Goal: Task Accomplishment & Management: Manage account settings

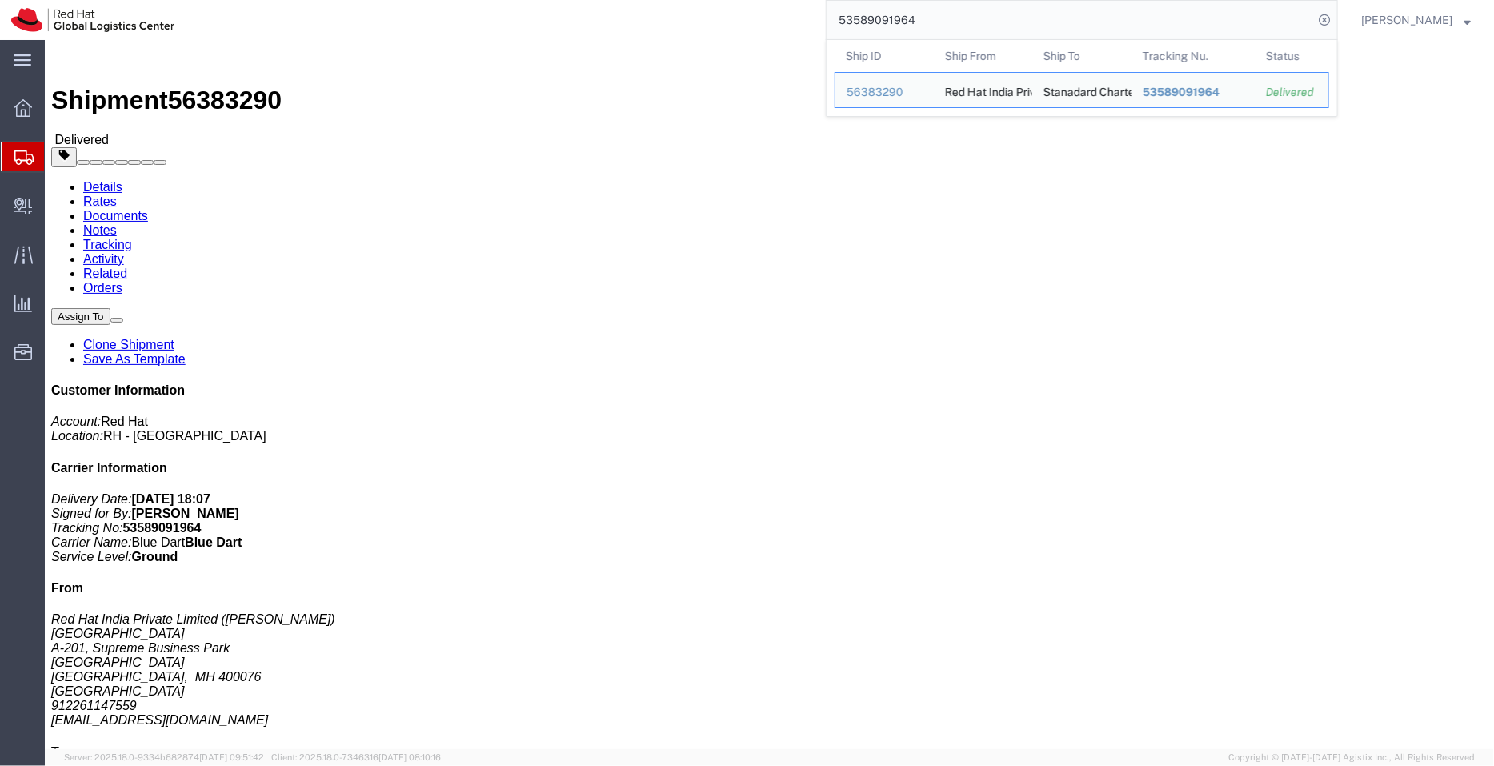
click at [0, 0] on span "Shipment Manager" at bounding box center [0, 0] width 0 height 0
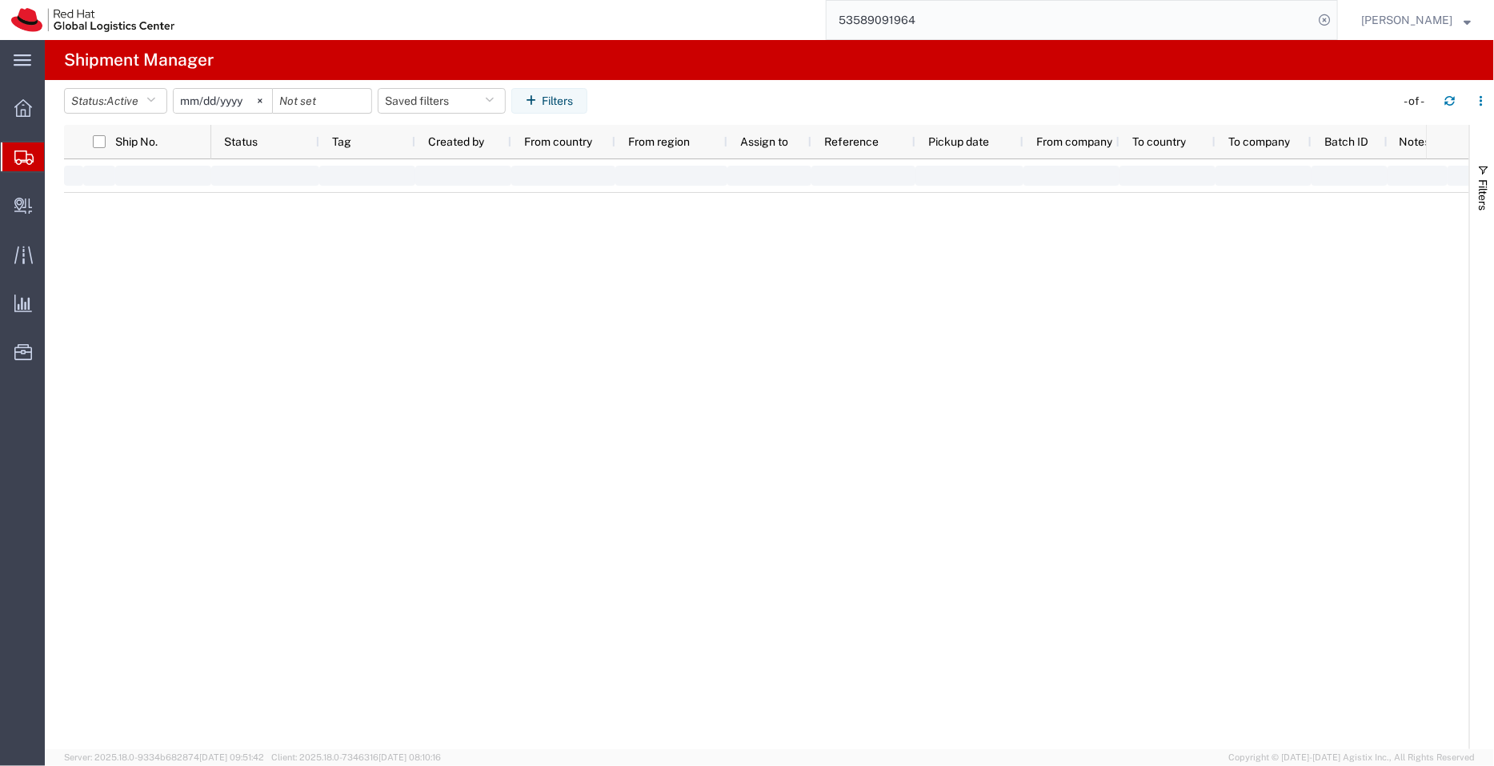
type input "[DATE]"
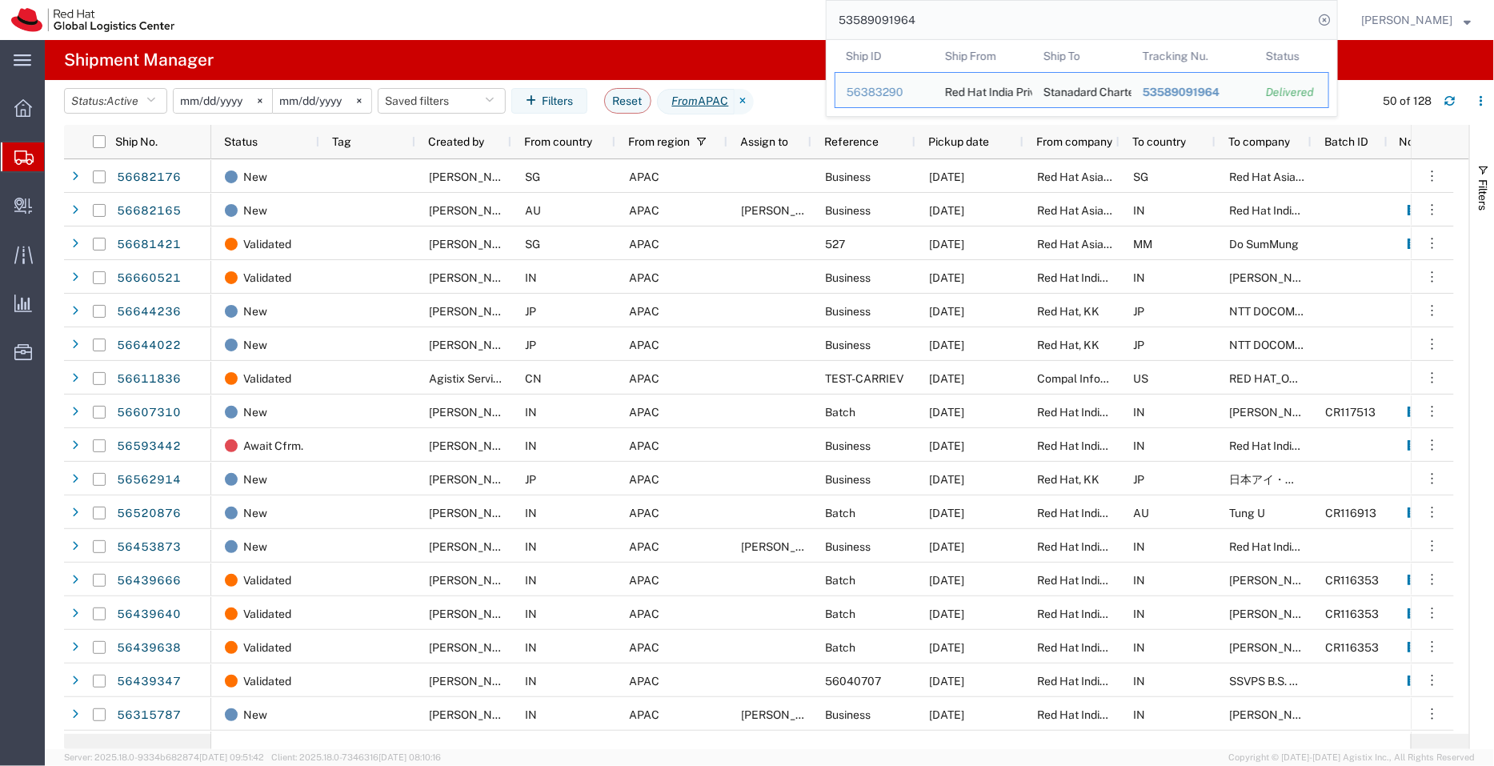
drag, startPoint x: 1020, startPoint y: 21, endPoint x: 780, endPoint y: 22, distance: 240.1
click at [780, 22] on div "53589091964 Ship ID Ship From Ship To Tracking Nu. Status Ship ID 56383290 Ship…" at bounding box center [762, 20] width 1152 height 40
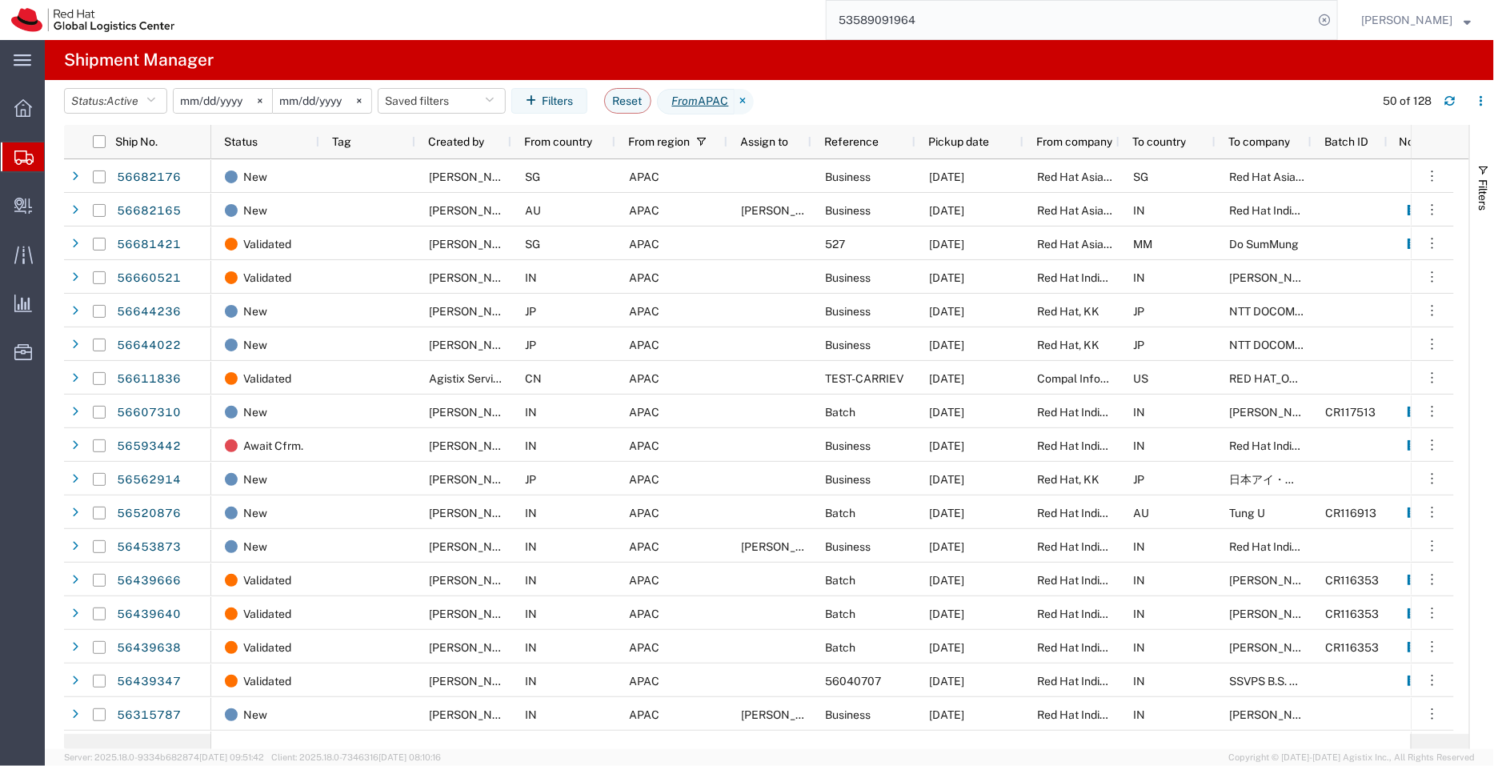
paste input "392646262115"
type input "392646262115"
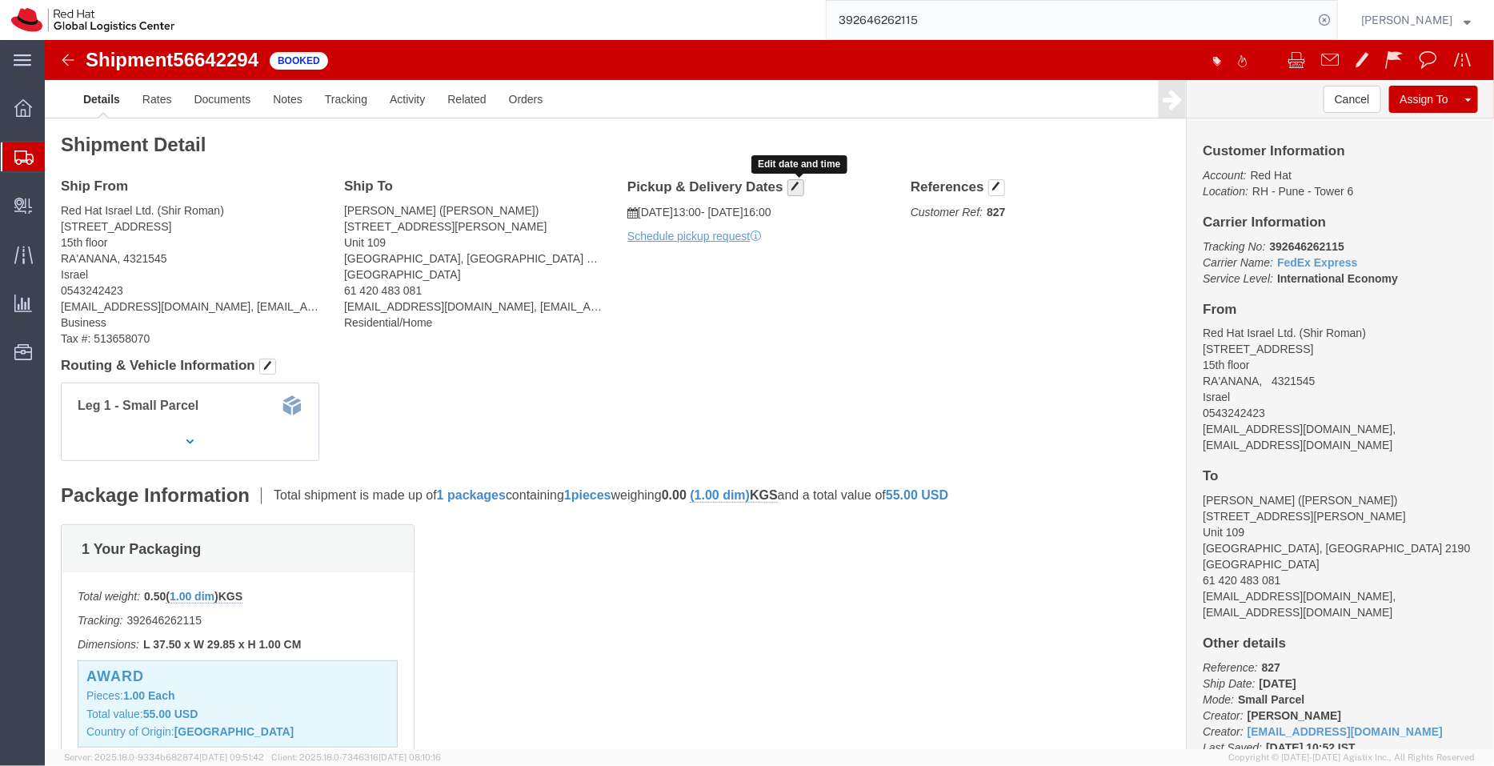
click span "button"
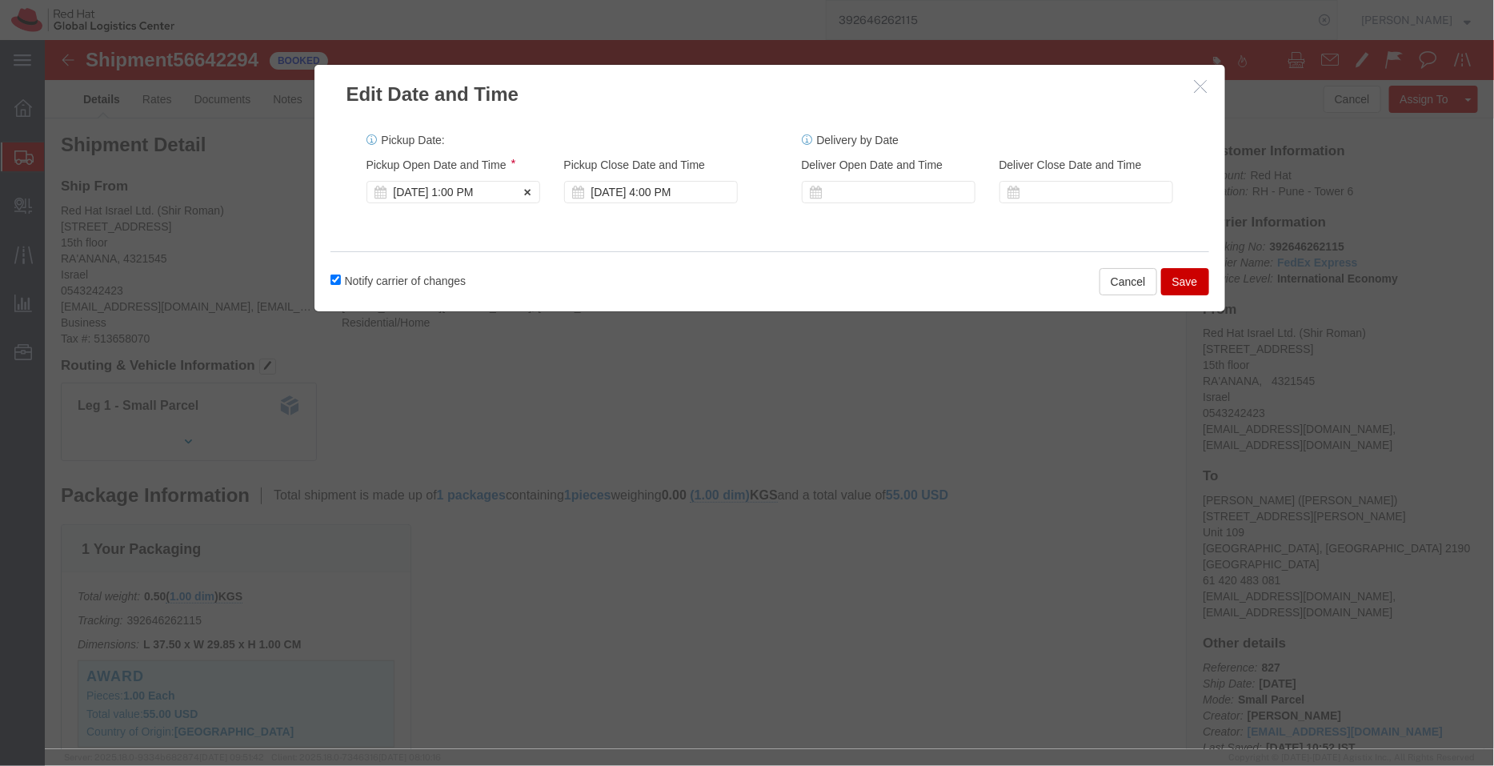
click div "[DATE] 1:00 PM"
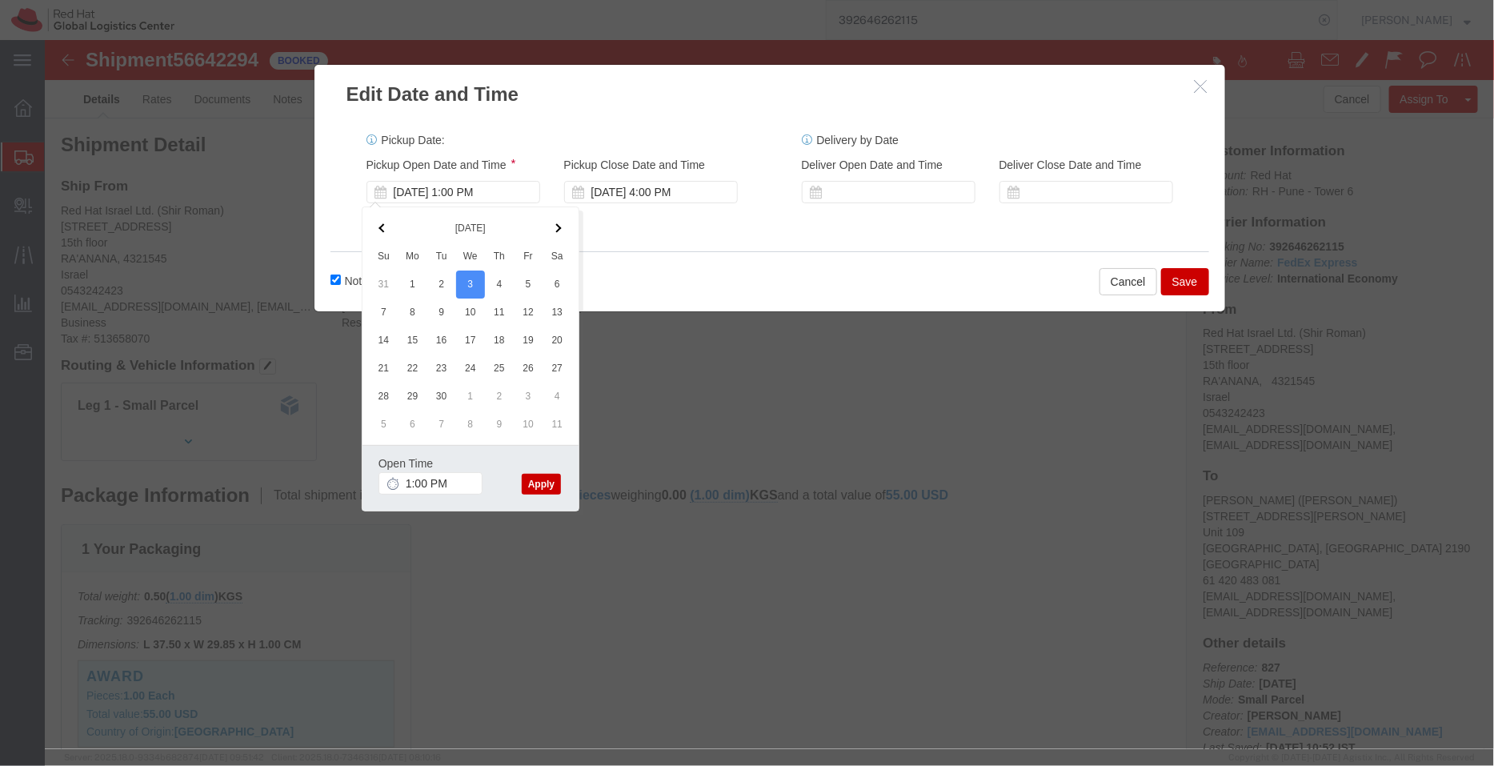
click button "Apply"
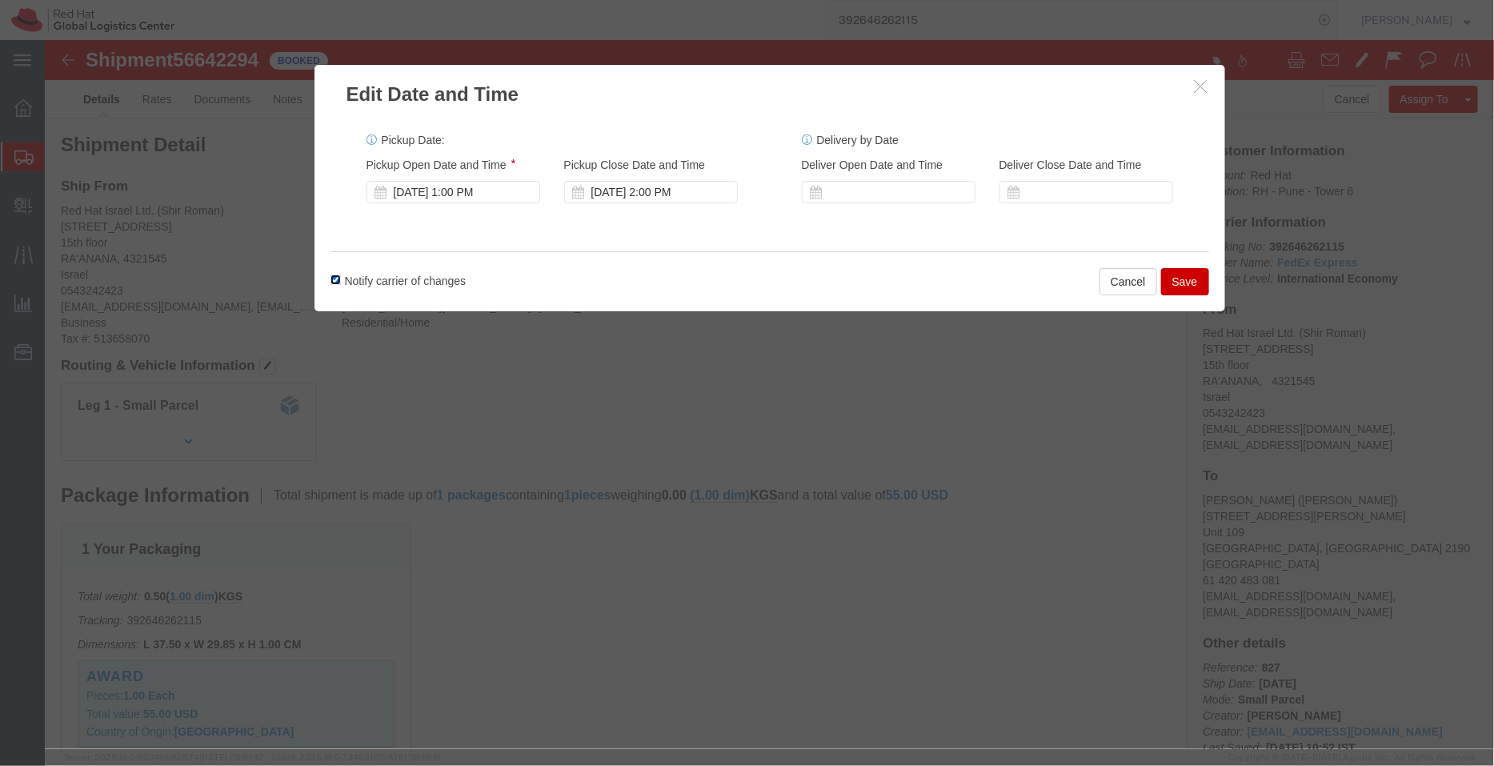
click input "Notify carrier of changes"
checkbox input "false"
click div "[DATE] 2:00 PM"
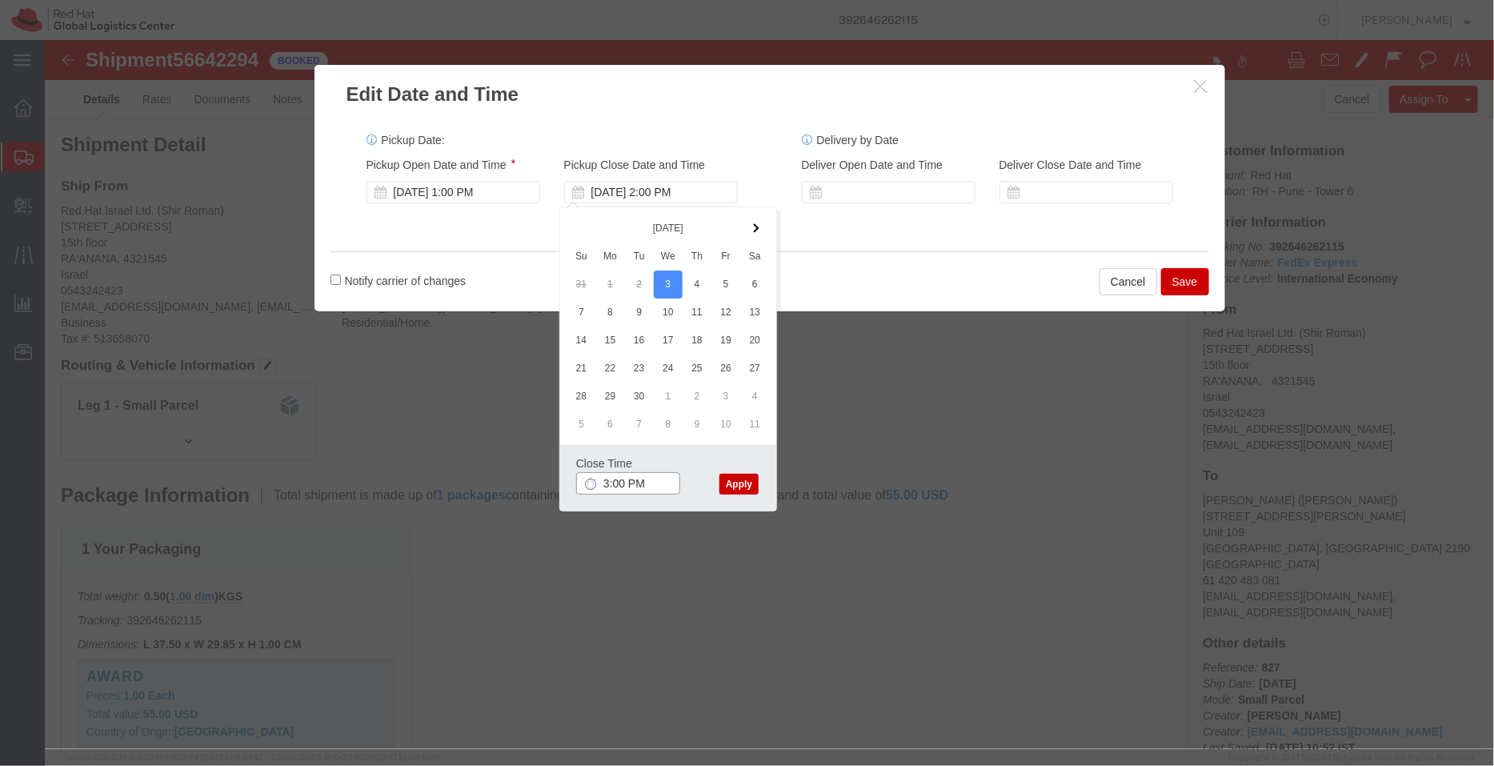
type input "3:00 PM"
click button "Apply"
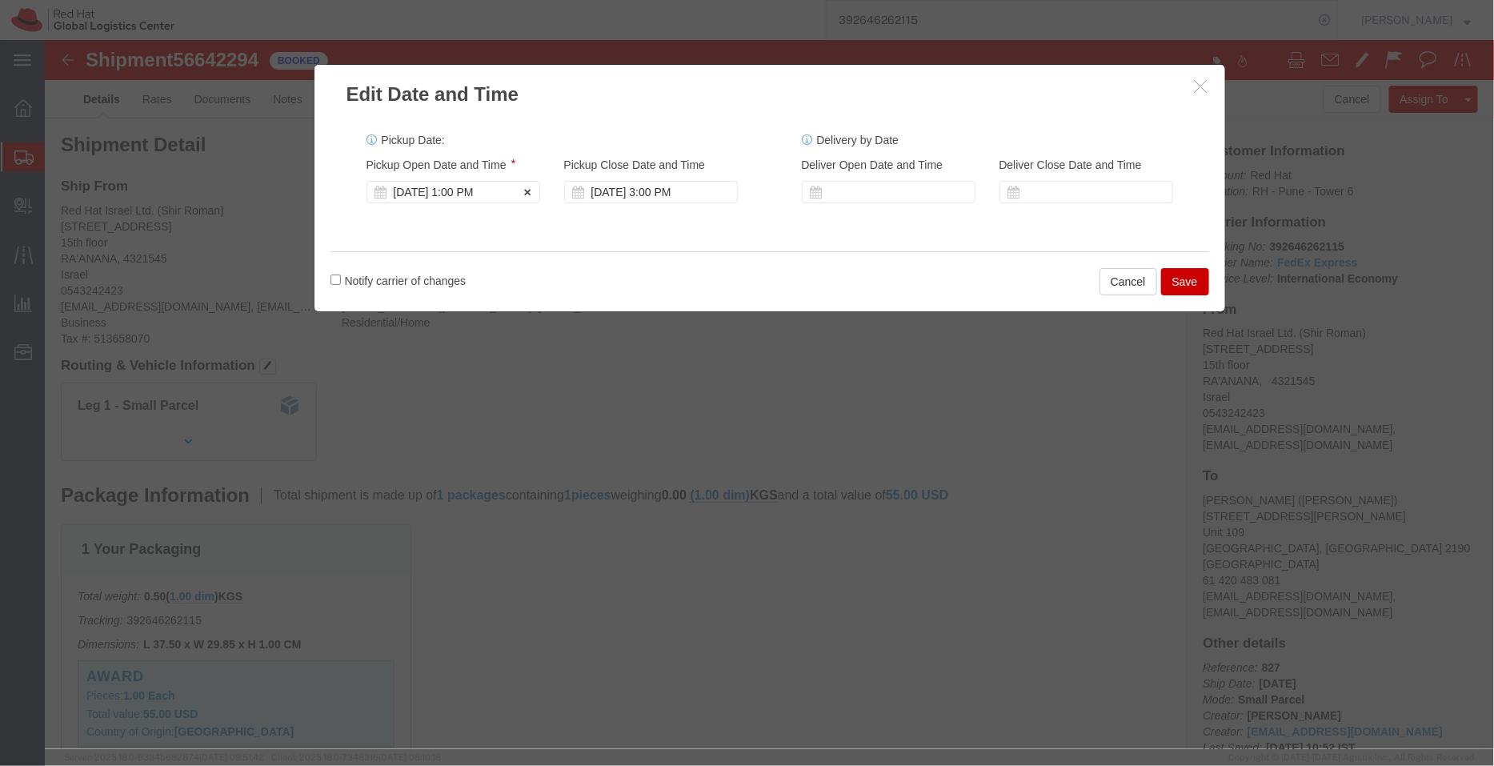
click div "[DATE] 1:00 PM"
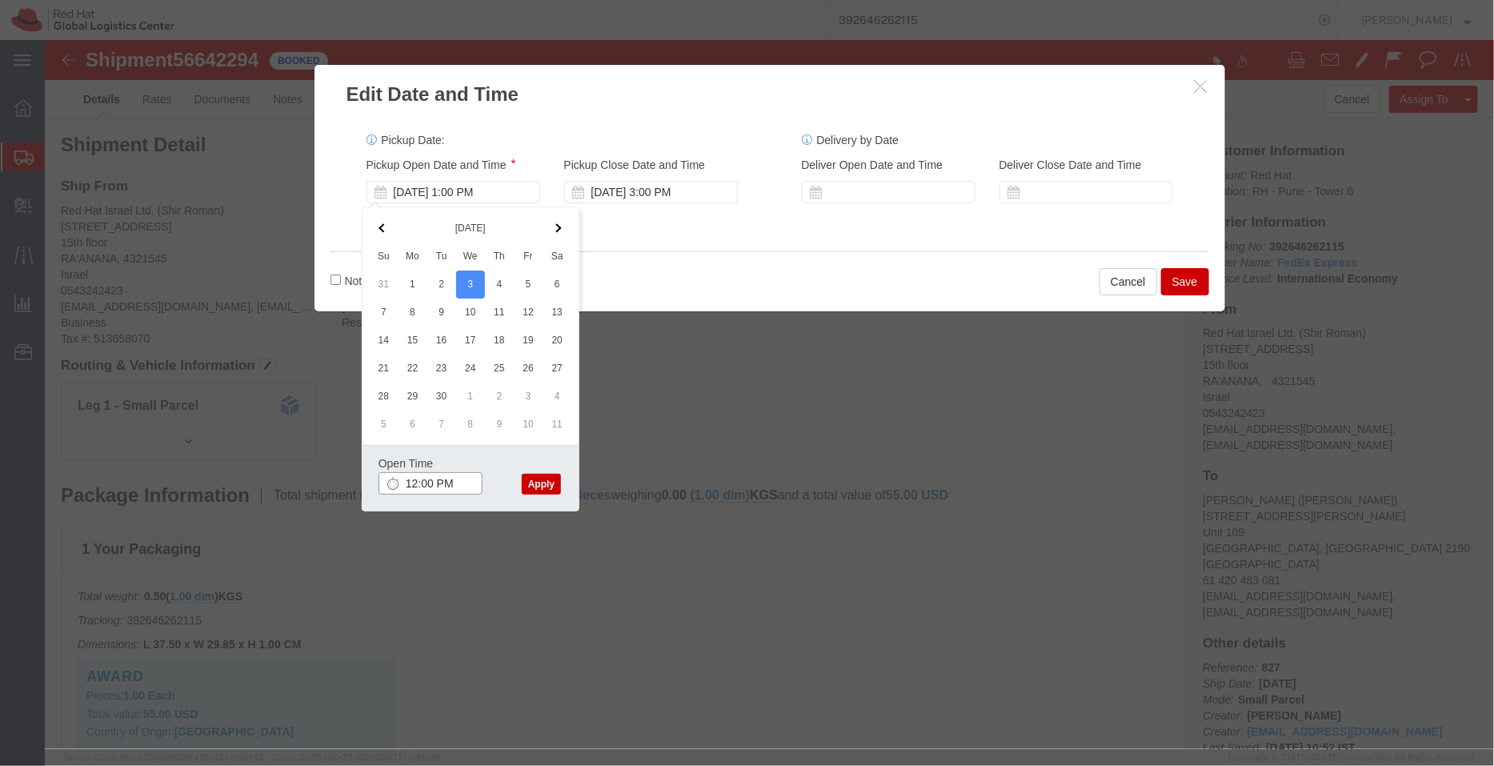
type input "12:00 PM"
click button "Apply"
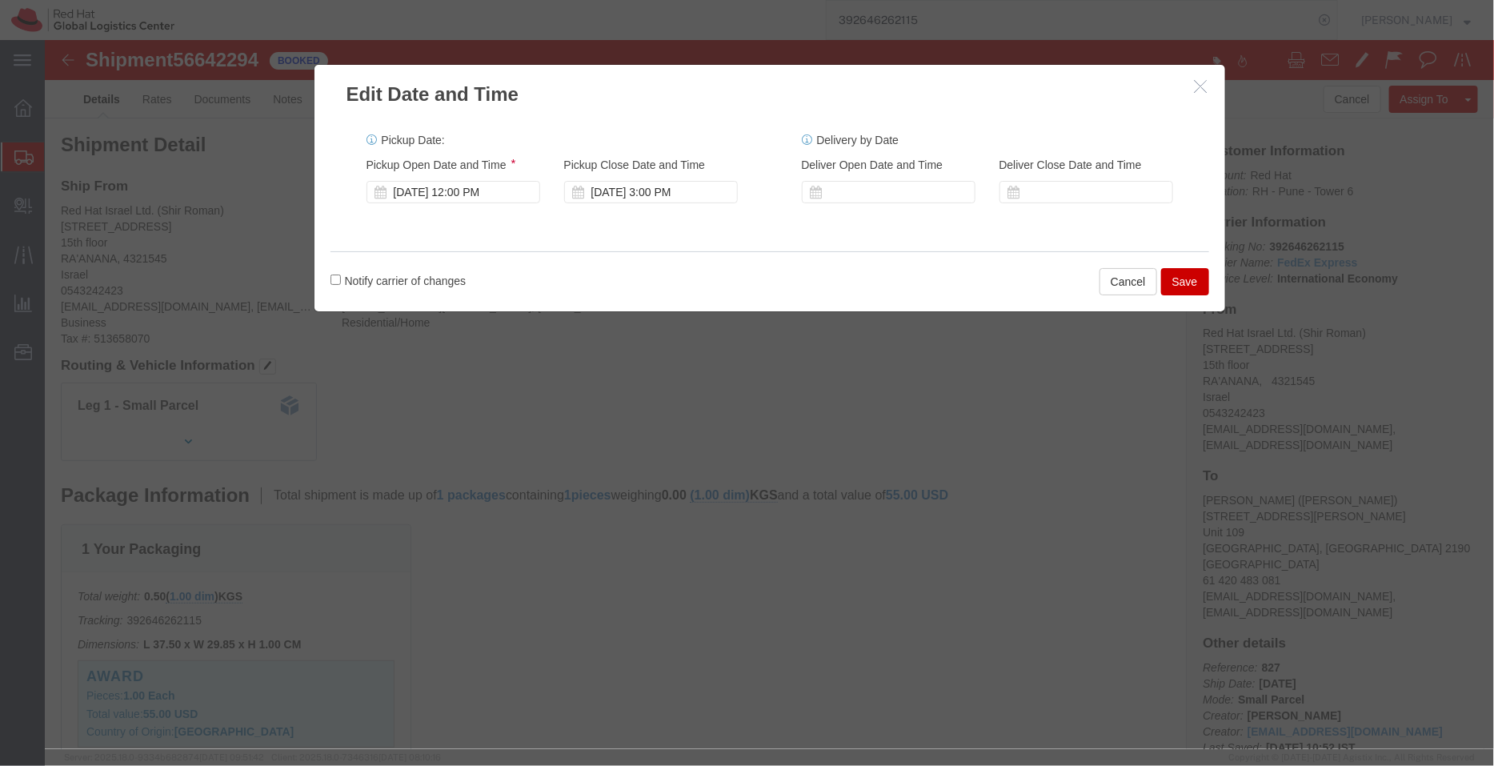
click button "Save"
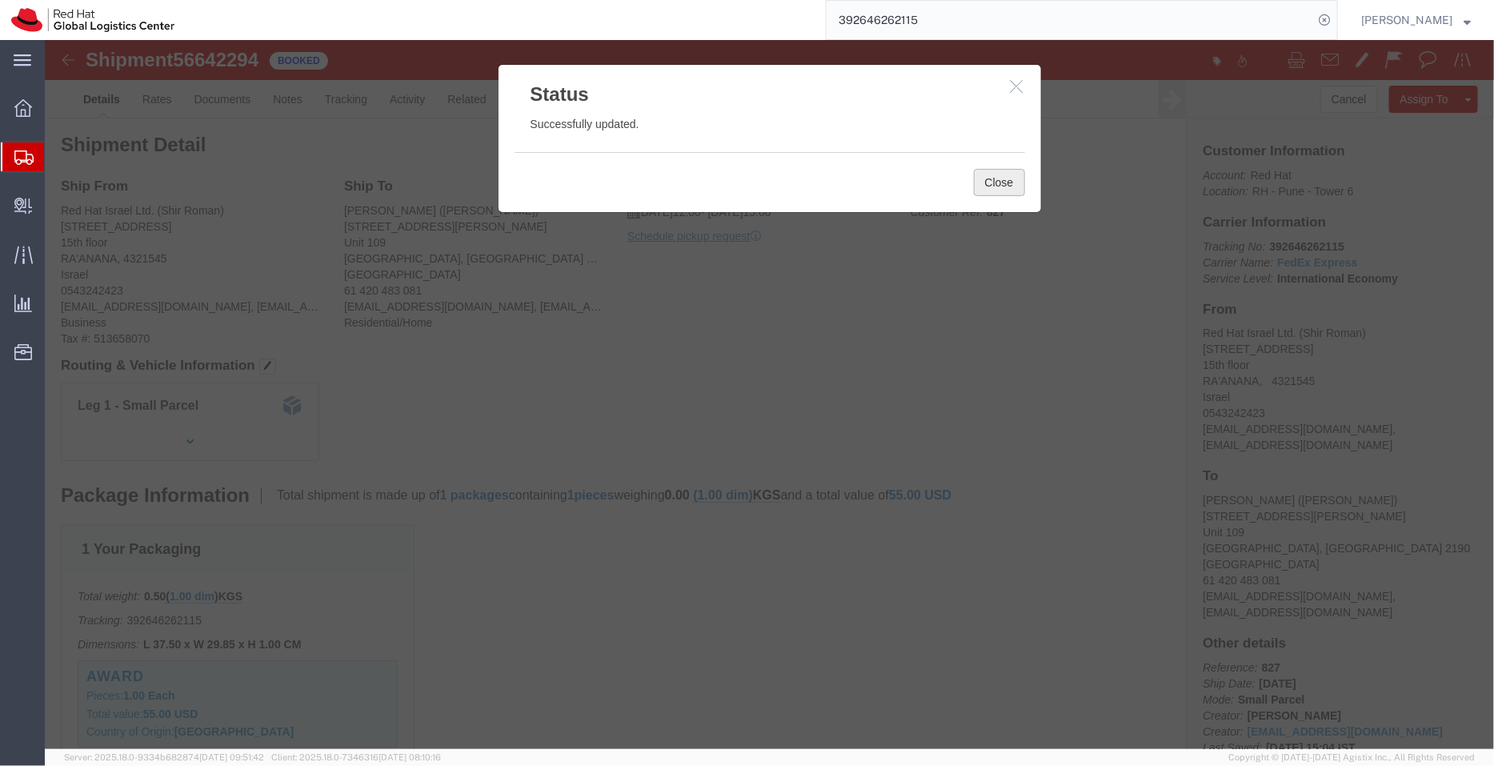
click button "Close"
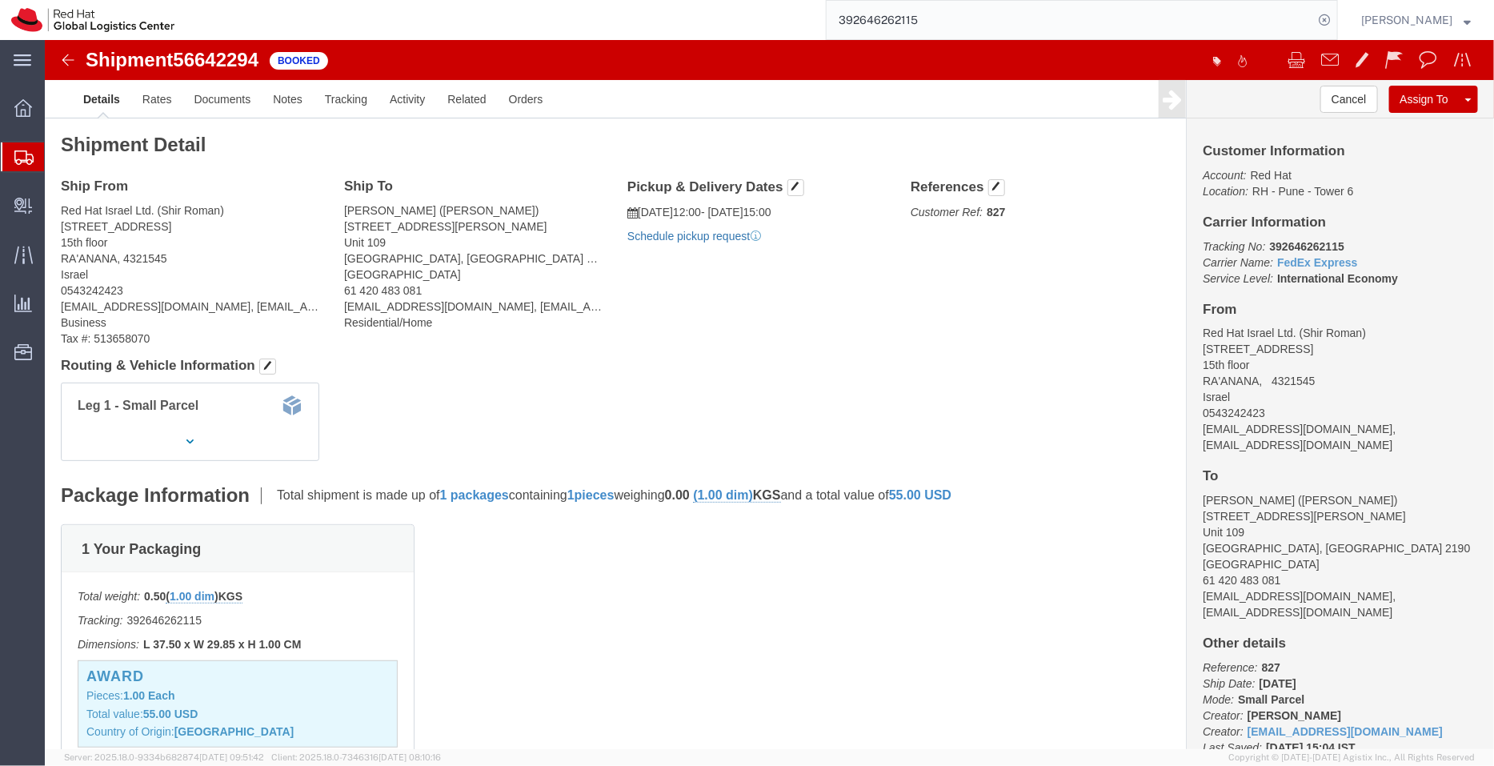
click link "Schedule pickup request"
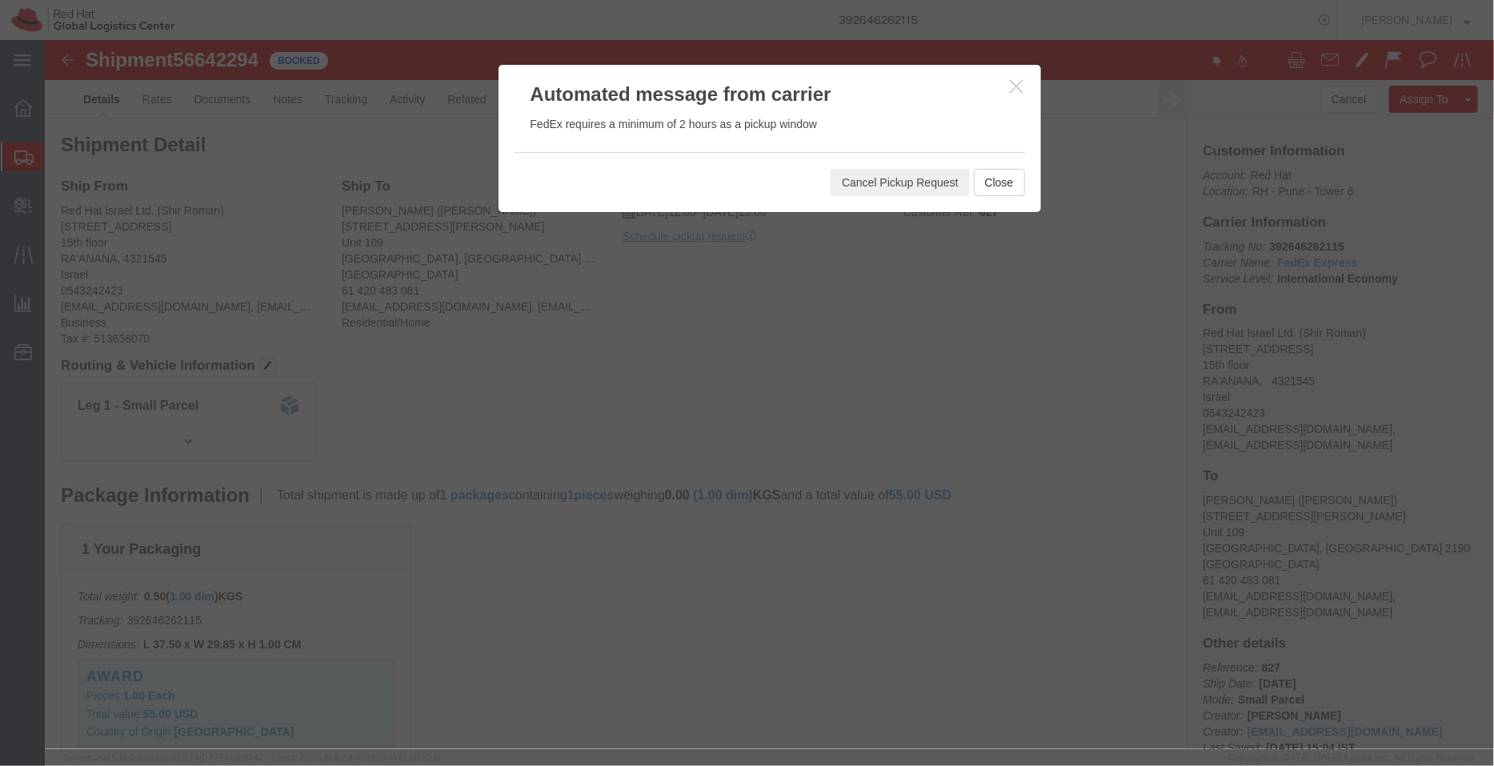
click at [45, 40] on agx-top-navbar "392646262115 [PERSON_NAME]" at bounding box center [45, 403] width 0 height 726
click icon "button"
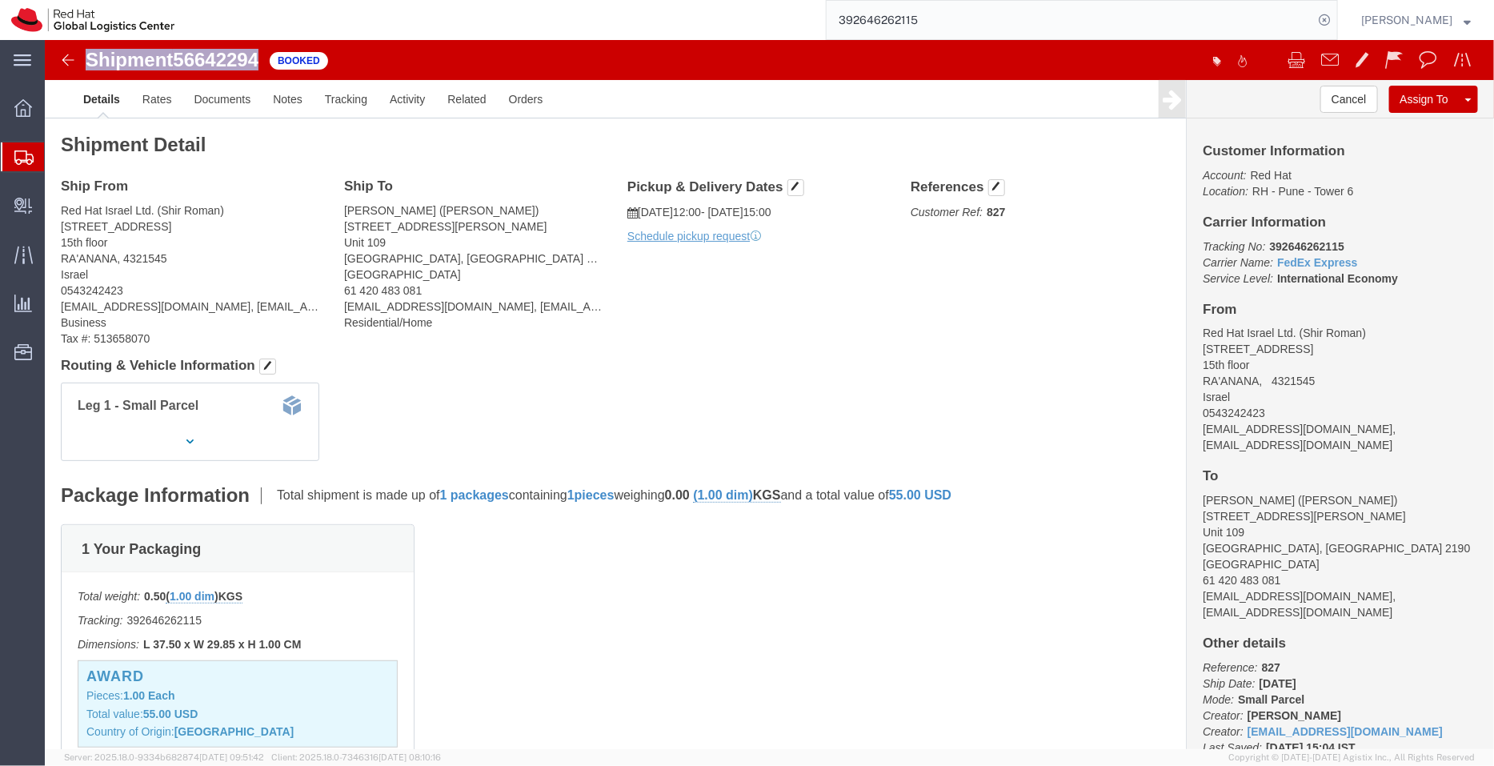
drag, startPoint x: 227, startPoint y: 23, endPoint x: 34, endPoint y: 26, distance: 193.7
click div "Shipment 56642294 Booked"
copy h1 "Shipment 56642294"
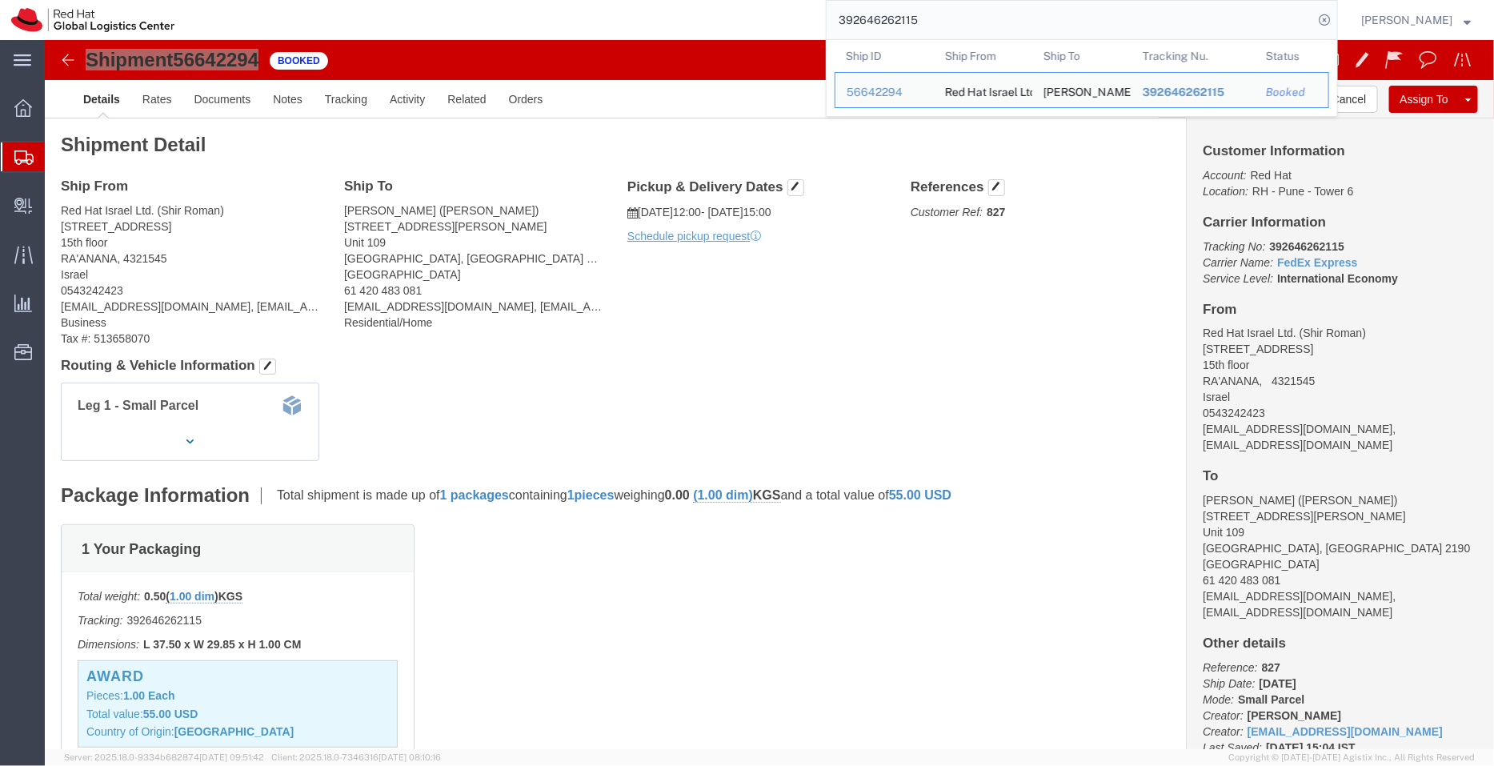
click at [932, 22] on input "392646262115" at bounding box center [1070, 20] width 487 height 38
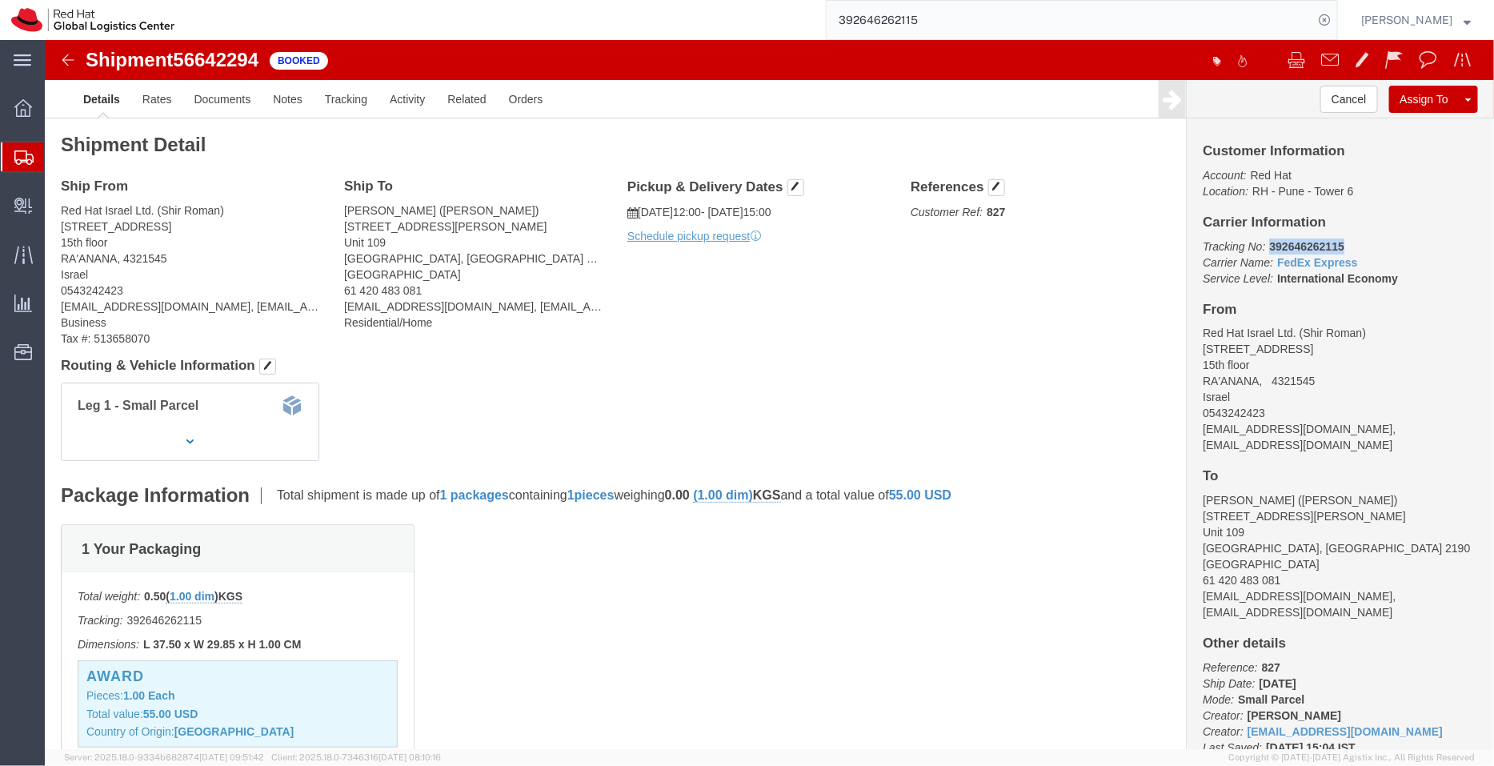
drag, startPoint x: 1296, startPoint y: 205, endPoint x: 1210, endPoint y: 204, distance: 85.6
click p "Tracking No: 392646262115 Carrier Name: FedEx Express FedEx Express Service Lev…"
copy b "392646262115"
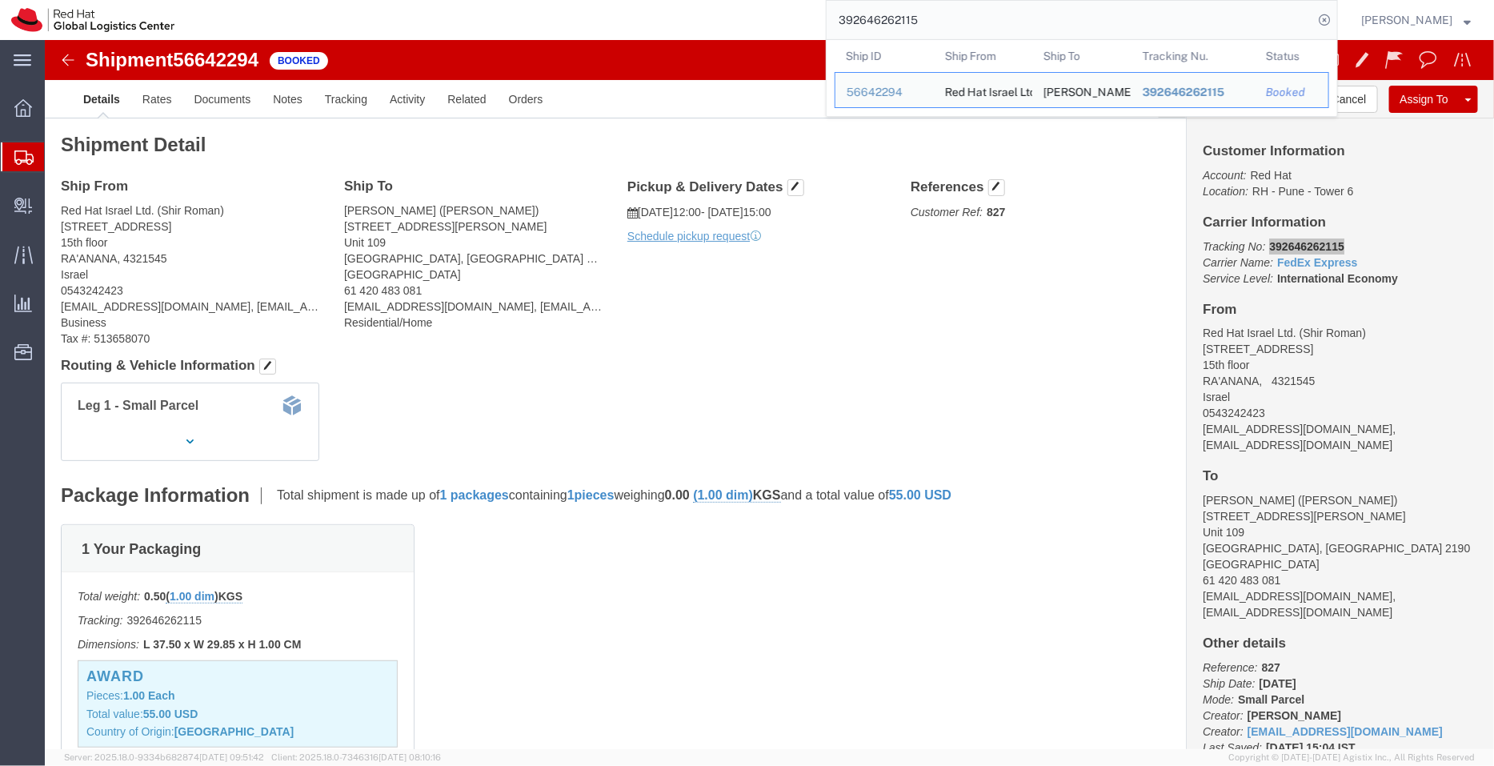
drag, startPoint x: 936, startPoint y: 30, endPoint x: 773, endPoint y: 12, distance: 164.2
click at [773, 12] on div "392646262115 Ship ID Ship From Ship To Tracking Nu. Status Ship ID 56642294 Shi…" at bounding box center [762, 20] width 1152 height 40
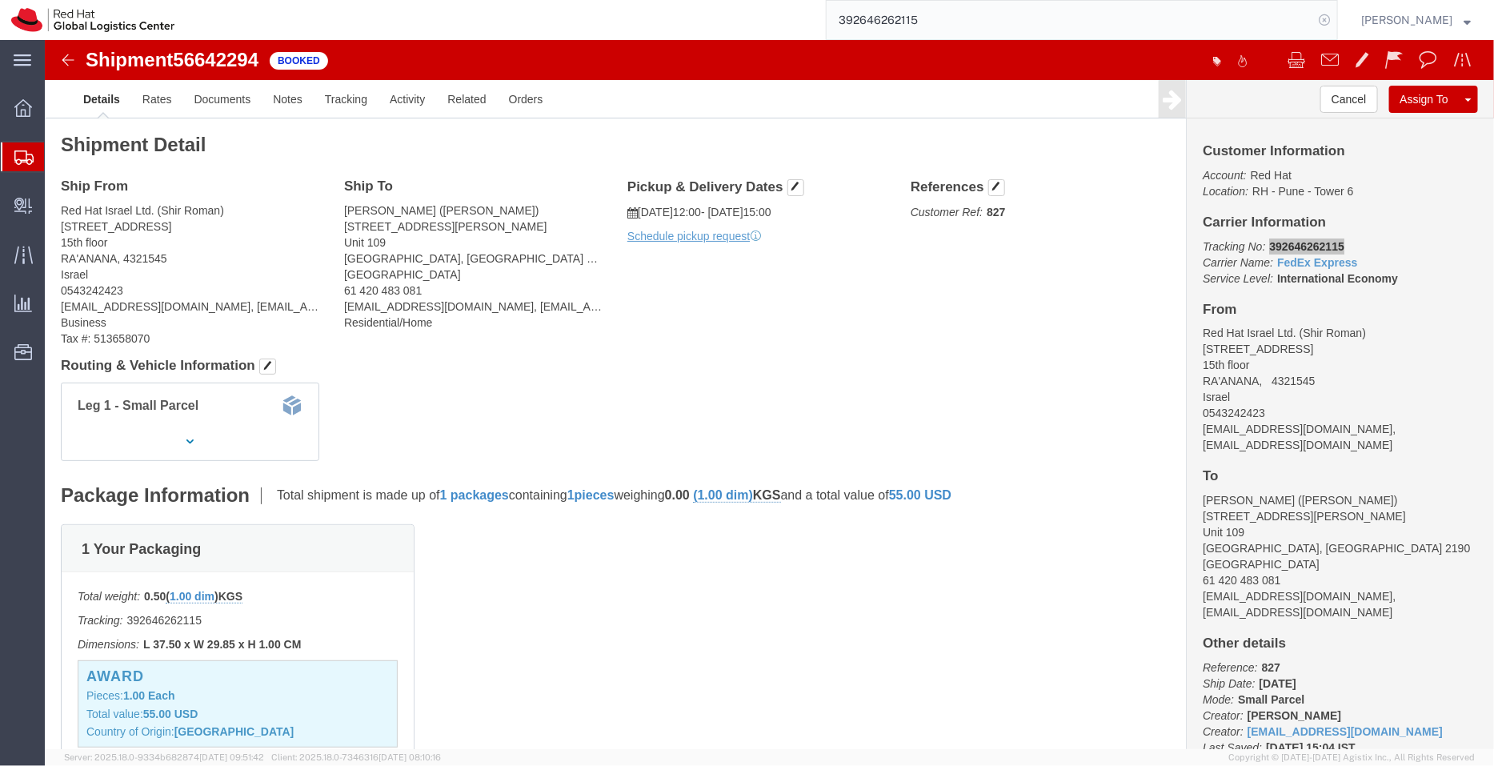
click at [1332, 23] on icon at bounding box center [1324, 20] width 22 height 22
paste input "392646262115"
type input "392646262115"
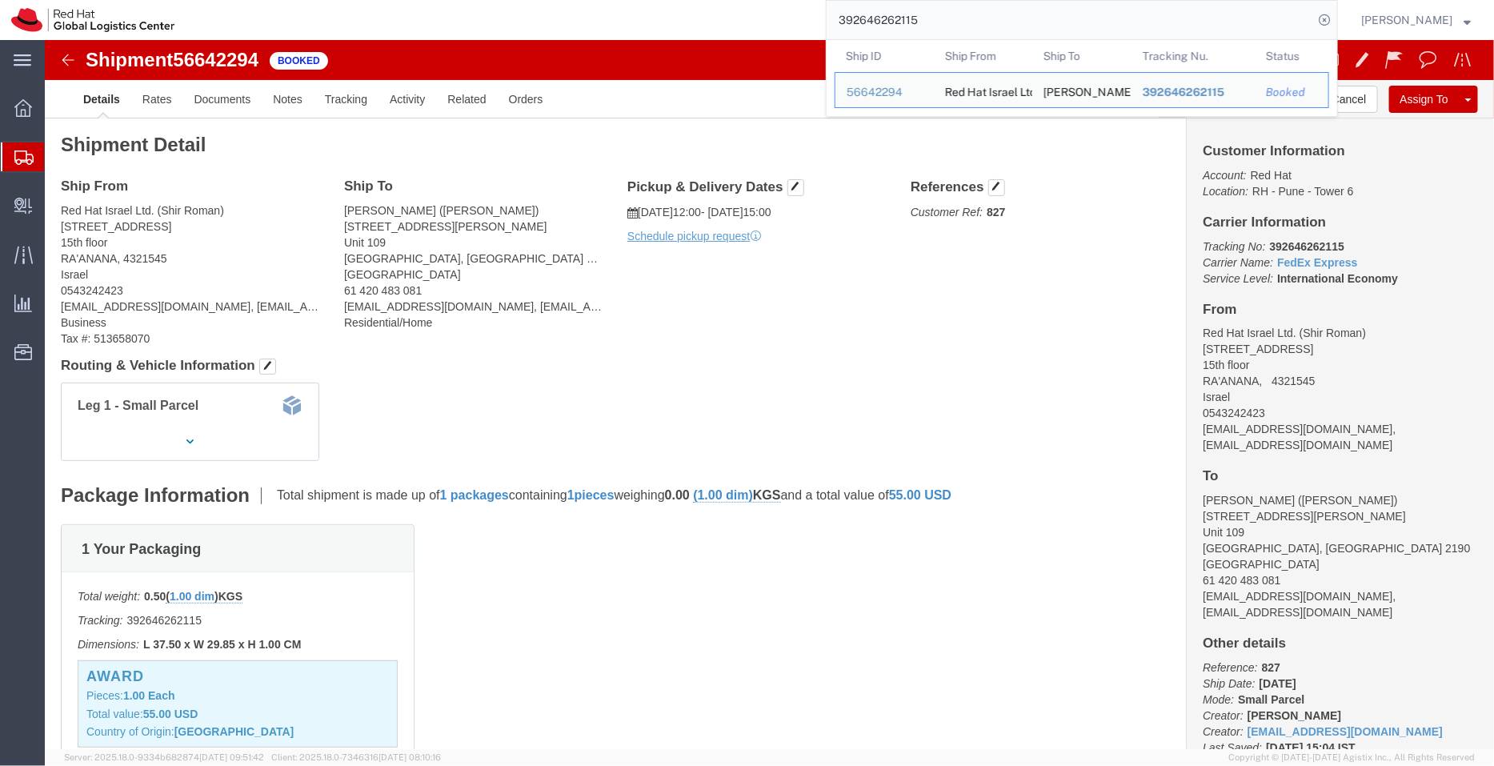
click address "Red Hat Israel Ltd. (Shir Roman) [STREET_ADDRESS] 0543242423 [EMAIL_ADDRESS][DO…"
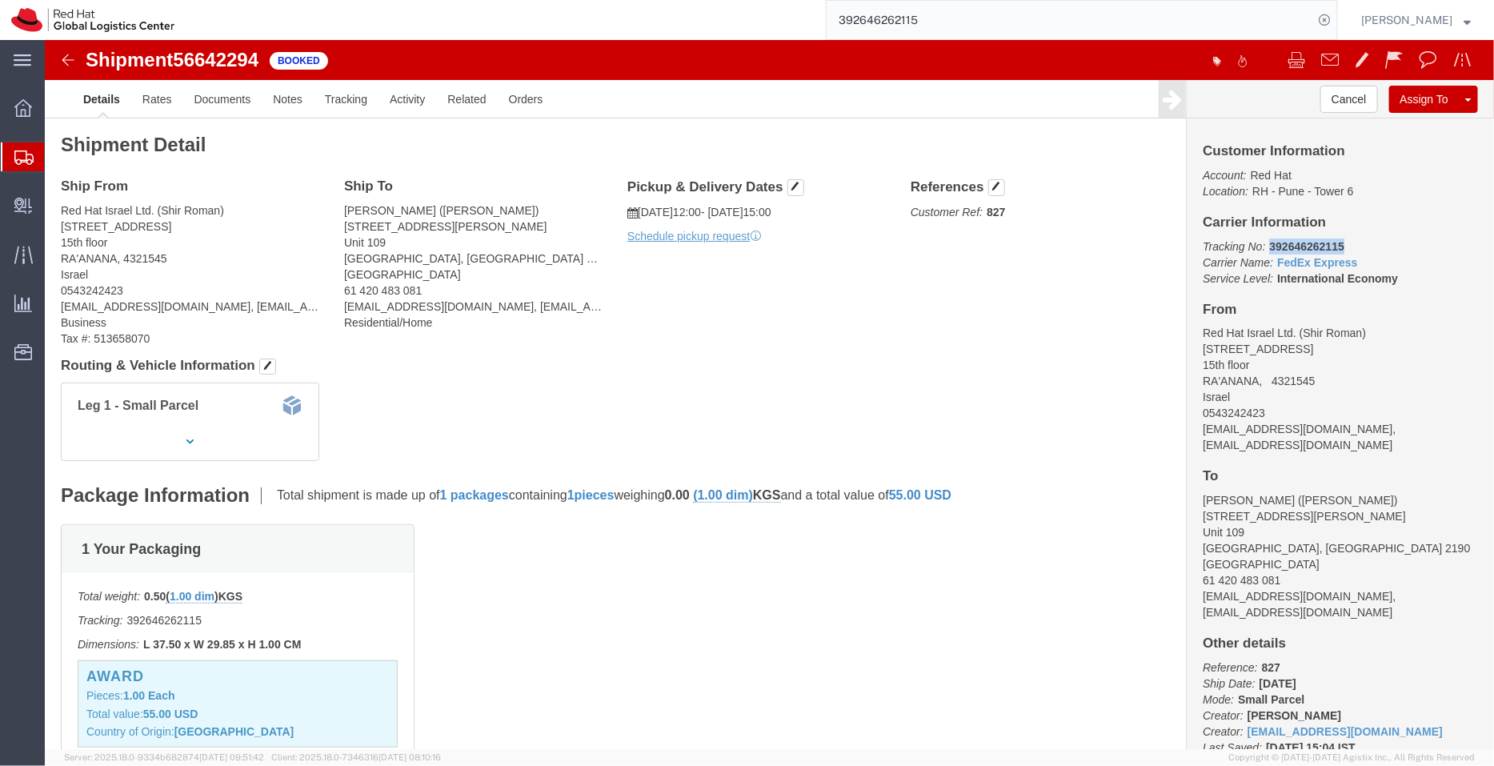
drag, startPoint x: 1297, startPoint y: 210, endPoint x: 1216, endPoint y: 206, distance: 80.9
click p "Tracking No: 392646262115 Carrier Name: FedEx Express FedEx Express Service Lev…"
copy b "392646262115"
click at [8, 171] on link "Shipments" at bounding box center [22, 157] width 43 height 32
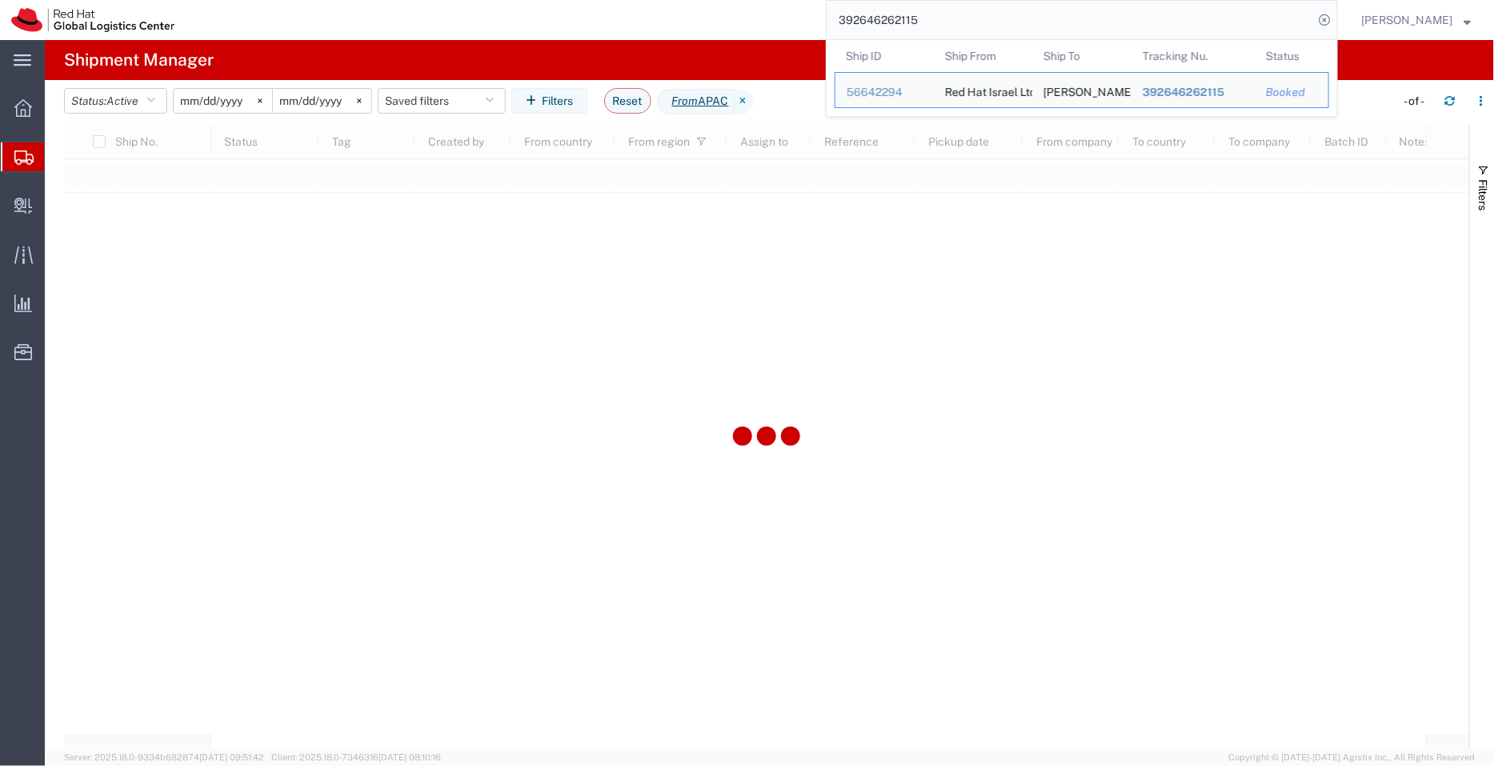
click at [786, 0] on html "main_menu Created with Sketch. Collapse Menu Overview Shipments Shipment Manage…" at bounding box center [747, 383] width 1494 height 766
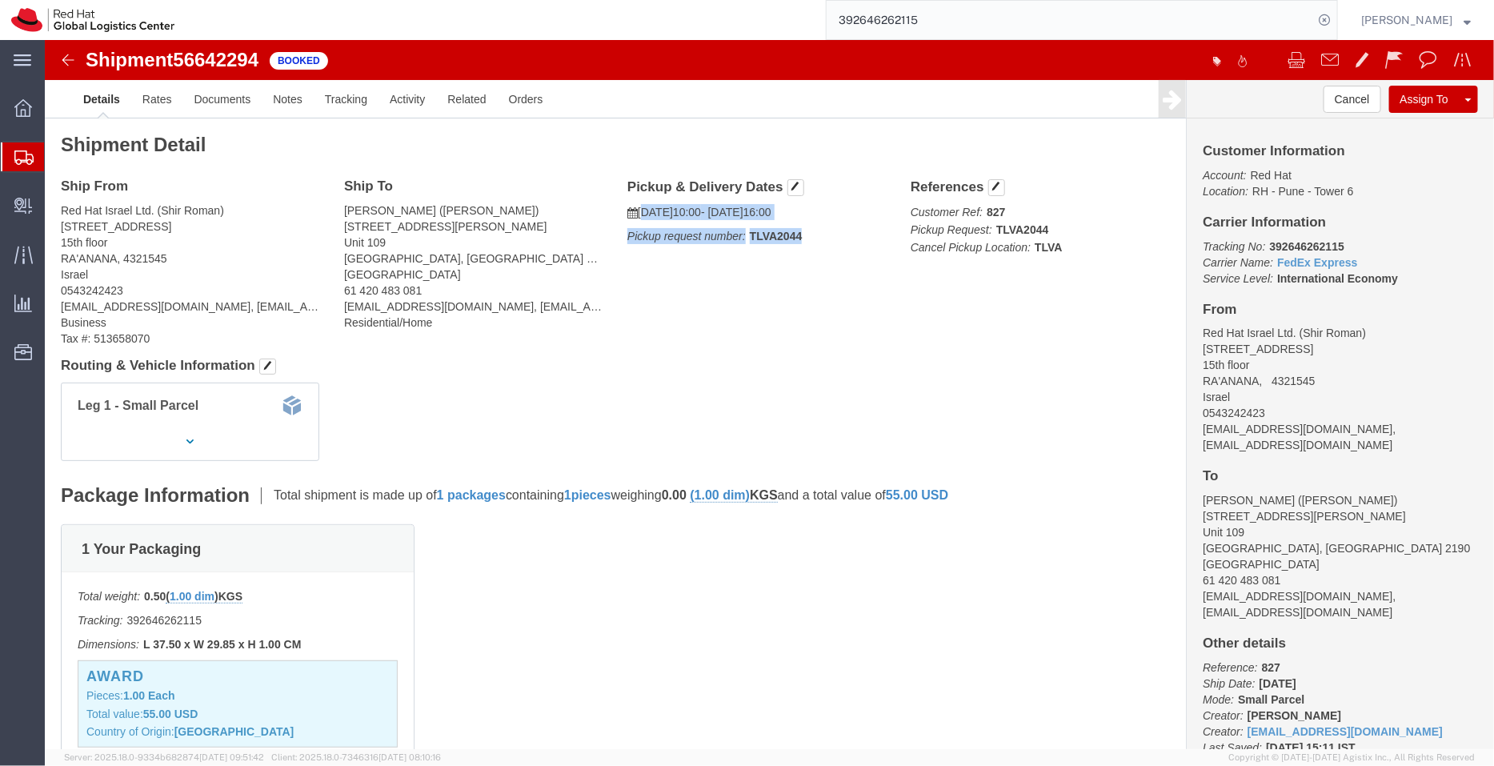
drag, startPoint x: 752, startPoint y: 198, endPoint x: 593, endPoint y: 169, distance: 161.9
click div "Pickup & Delivery Dates [DATE] 10:00 - [DATE] 16:00 Pickup request number: TLVA…"
copy div "[DATE] 10:00 - [DATE] 16:00 Pickup request number: TLVA2044"
